Goal: Task Accomplishment & Management: Complete application form

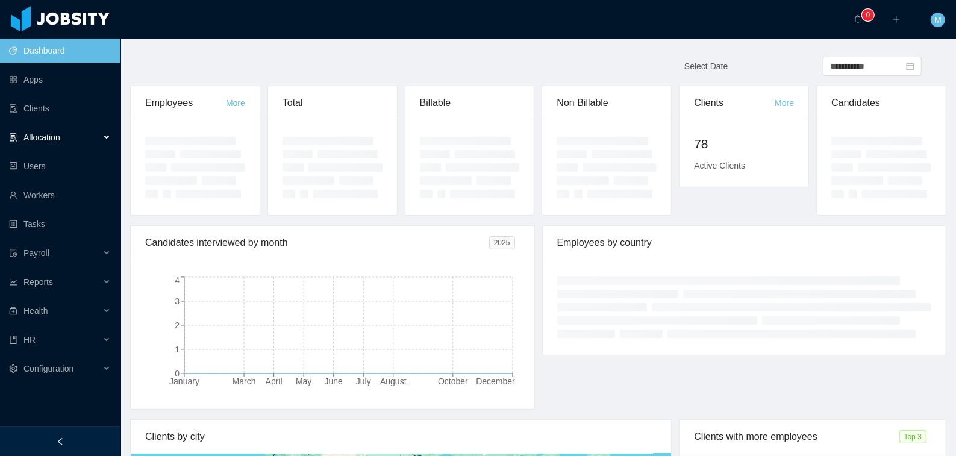
click at [24, 136] on span "Allocation" at bounding box center [42, 138] width 37 height 10
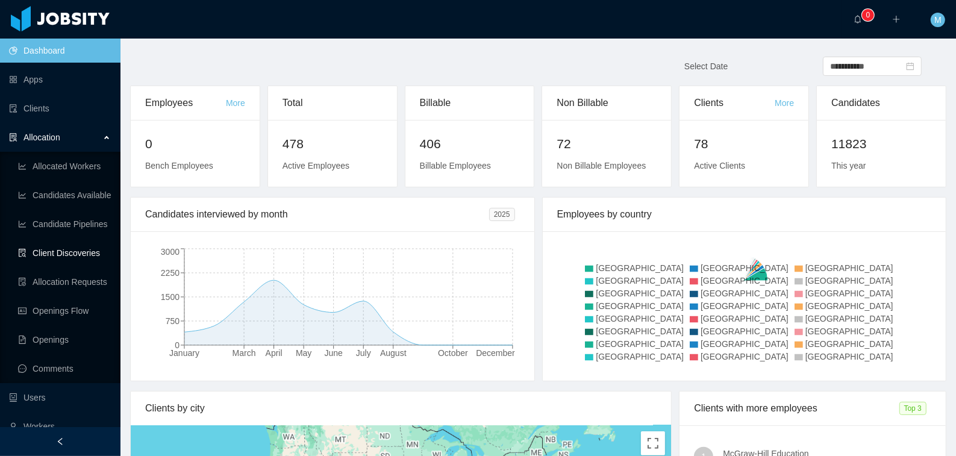
click at [66, 259] on link "Client Discoveries" at bounding box center [64, 253] width 93 height 24
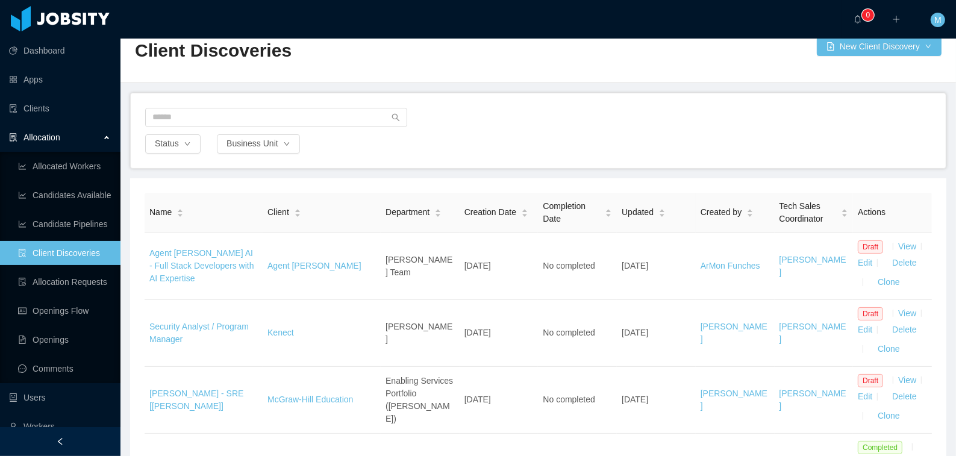
scroll to position [34, 0]
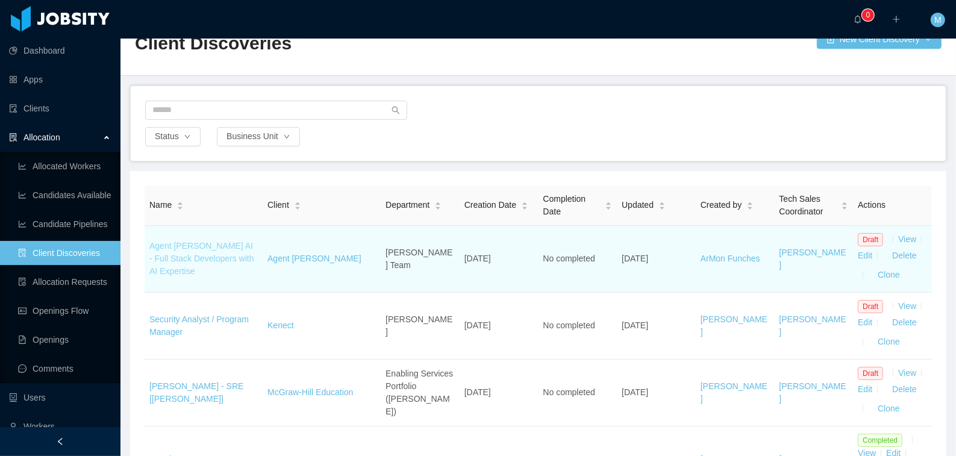
drag, startPoint x: 172, startPoint y: 251, endPoint x: 196, endPoint y: 248, distance: 24.8
click at [172, 251] on link "Agent Dora AI - Full Stack Developers with AI Expertise" at bounding box center [201, 258] width 105 height 35
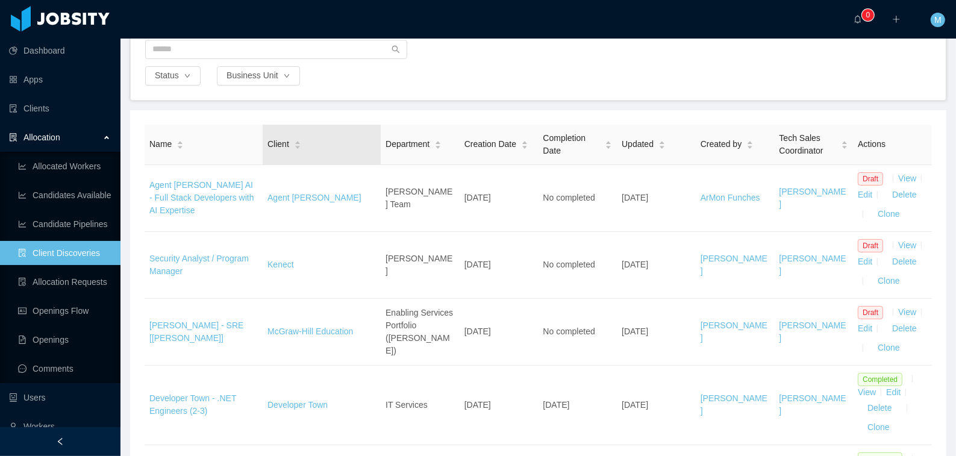
scroll to position [162, 0]
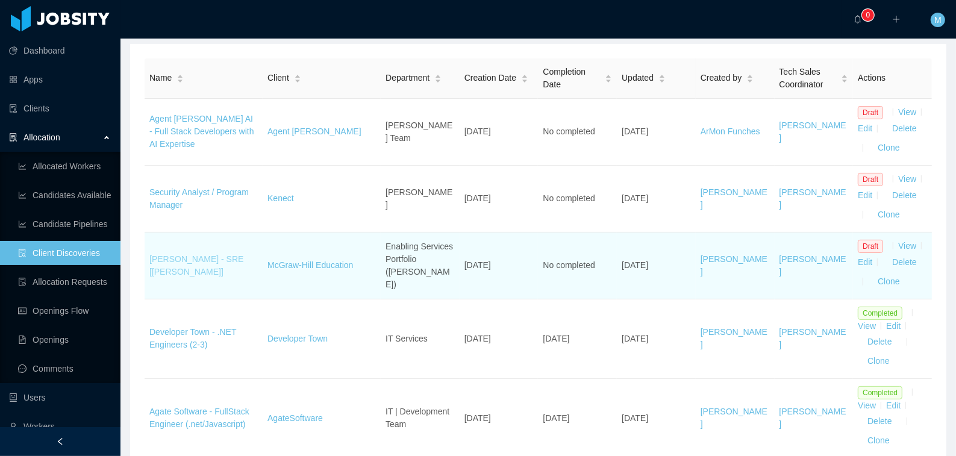
click at [225, 277] on link "[PERSON_NAME] - SRE [[PERSON_NAME]]" at bounding box center [196, 265] width 94 height 22
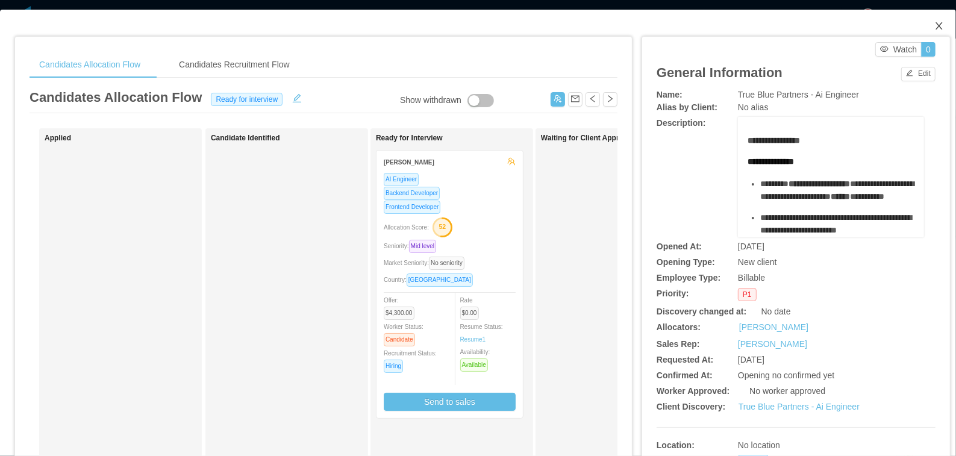
click at [935, 27] on icon "icon: close" at bounding box center [940, 26] width 10 height 10
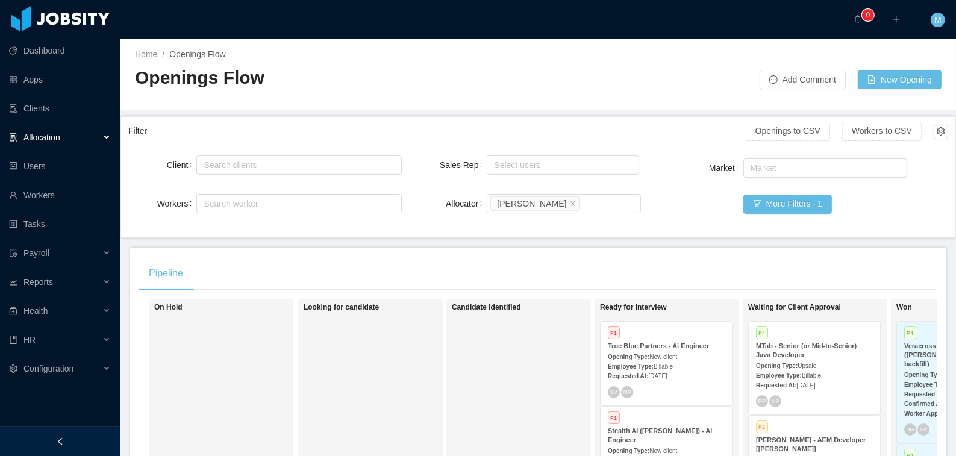
scroll to position [270, 0]
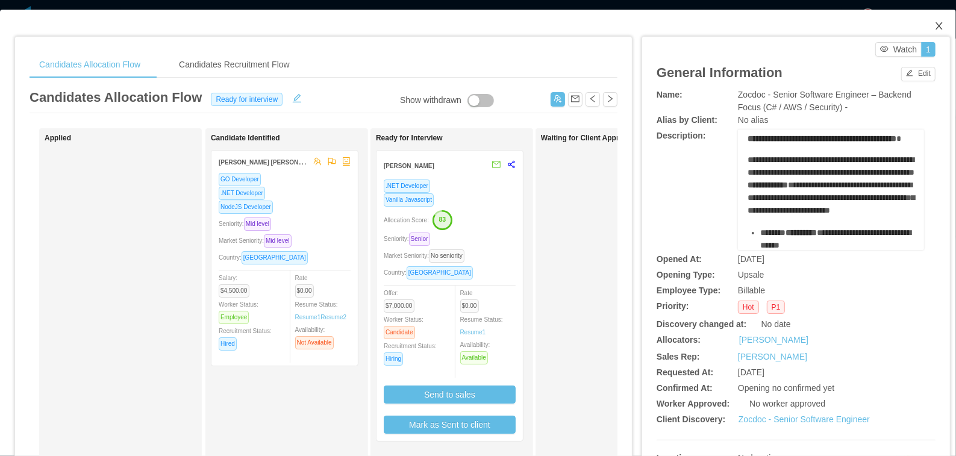
click at [935, 28] on icon "icon: close" at bounding box center [940, 26] width 10 height 10
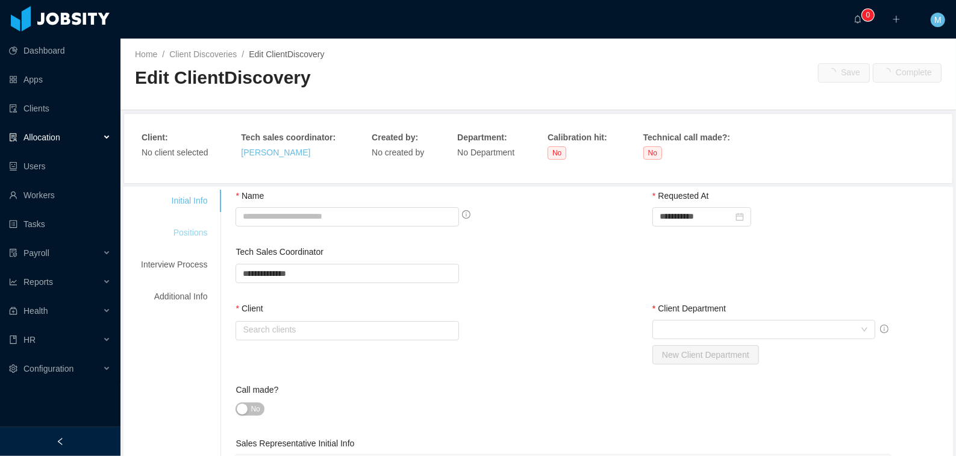
click at [195, 236] on div "Positions" at bounding box center [174, 233] width 95 height 22
type input "**********"
type input "*"
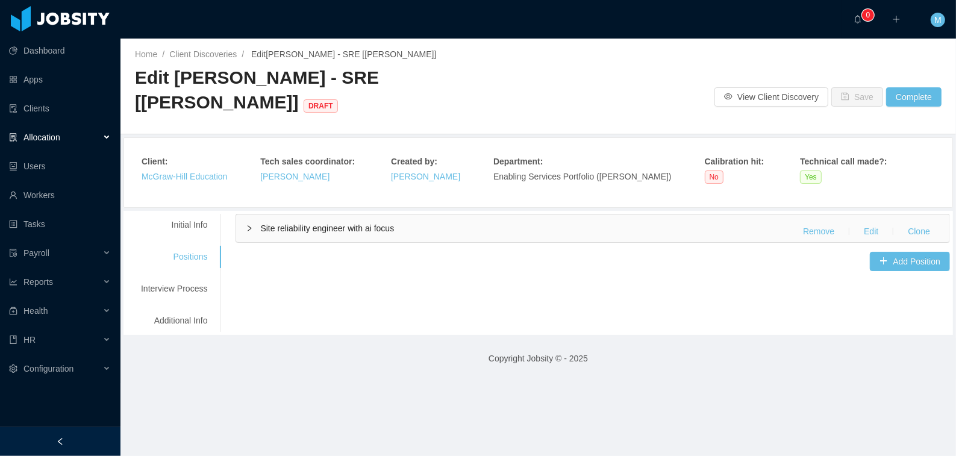
click at [310, 215] on div "Site reliability engineer with ai focus Remove Edit Clone" at bounding box center [593, 229] width 714 height 28
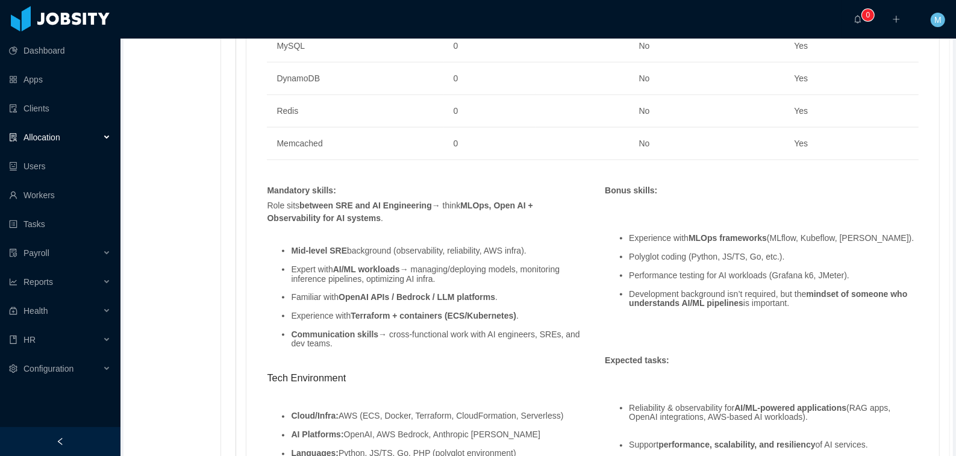
scroll to position [1295, 0]
